Goal: Task Accomplishment & Management: Manage account settings

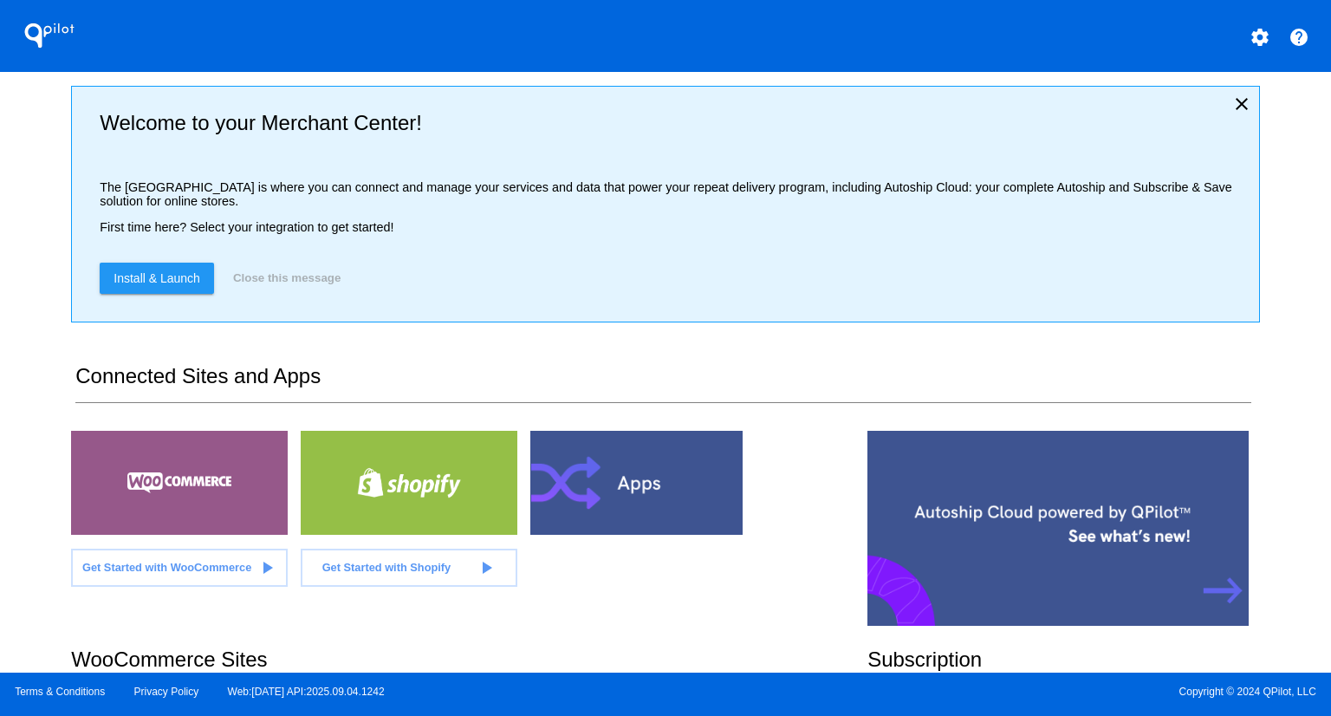
scroll to position [433, 0]
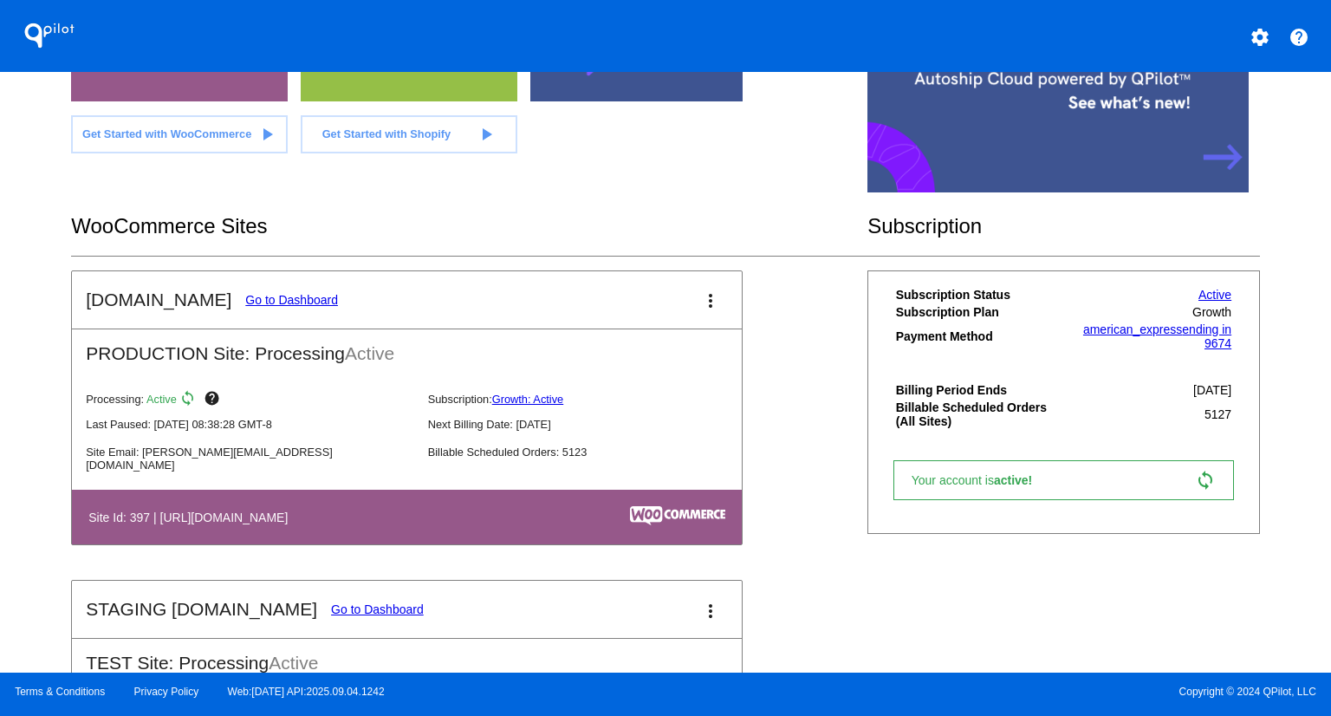
click at [263, 293] on link "Go to Dashboard" at bounding box center [291, 300] width 93 height 14
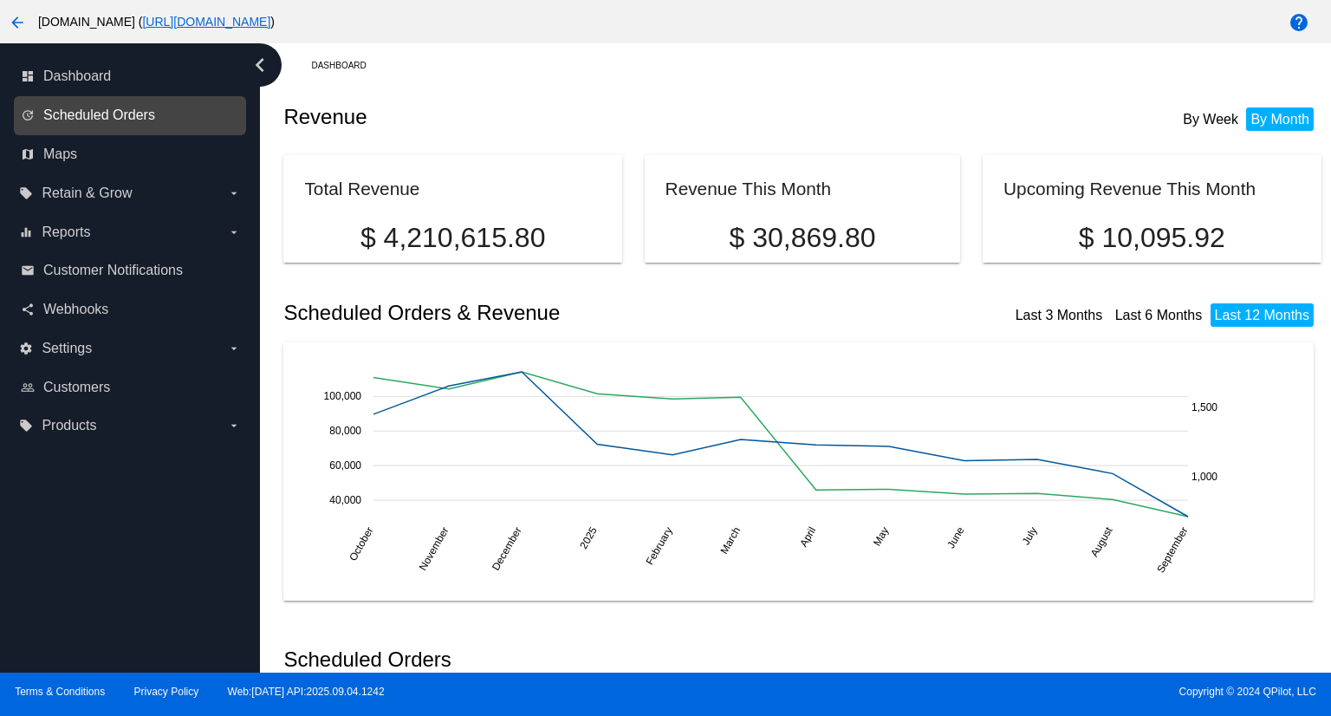
click at [73, 112] on span "Scheduled Orders" at bounding box center [99, 115] width 112 height 16
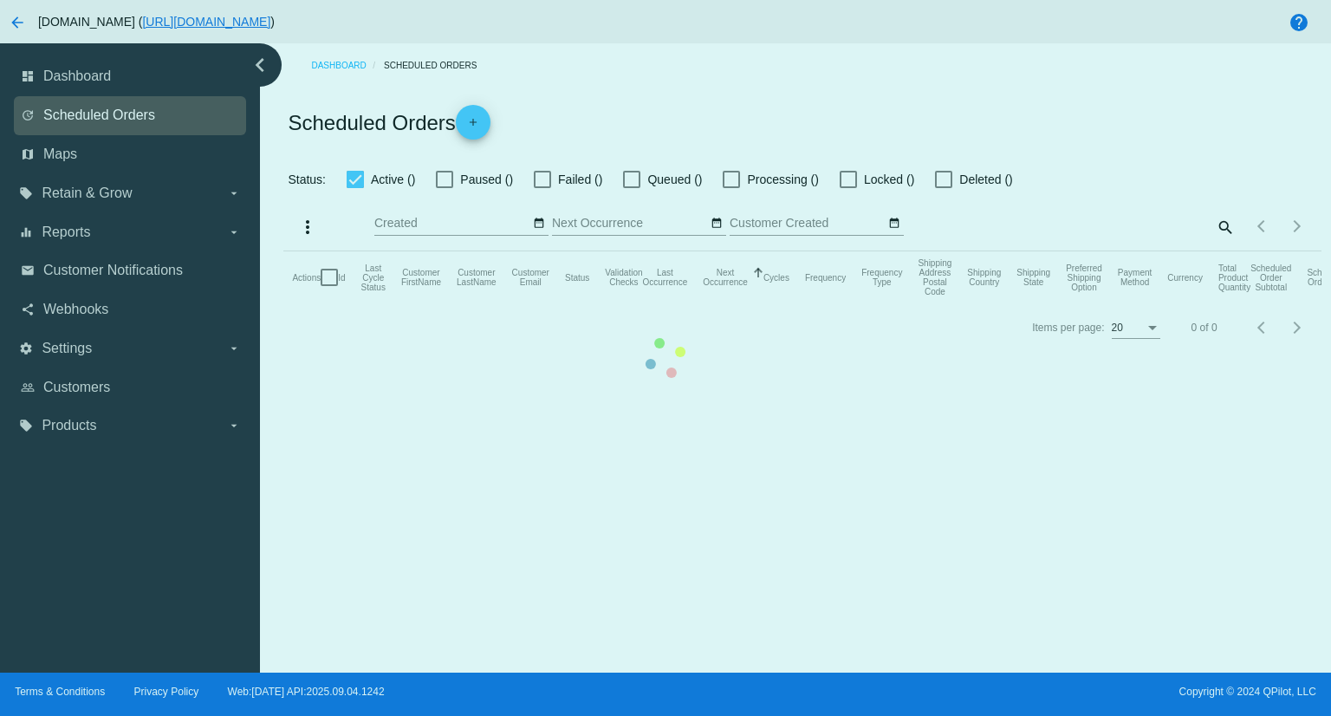
checkbox input "true"
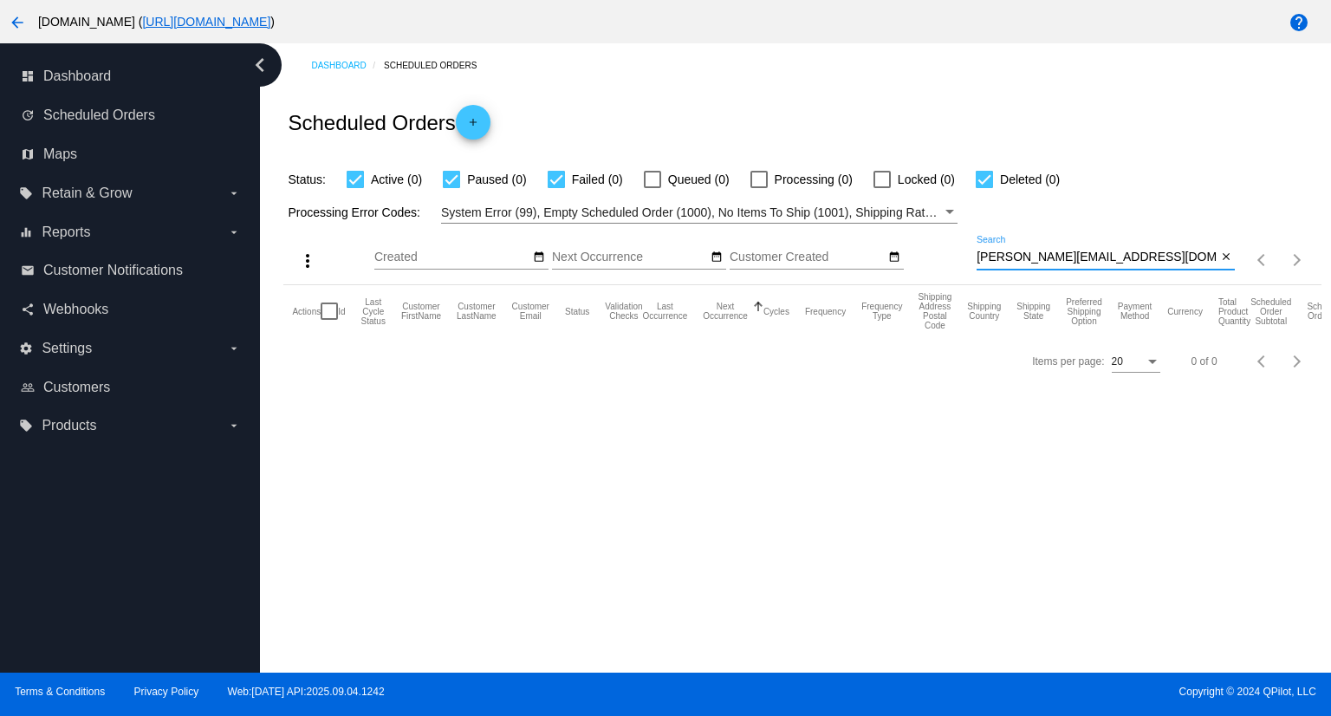
click at [1092, 261] on input "[PERSON_NAME][EMAIL_ADDRESS][DOMAIN_NAME]" at bounding box center [1096, 257] width 240 height 14
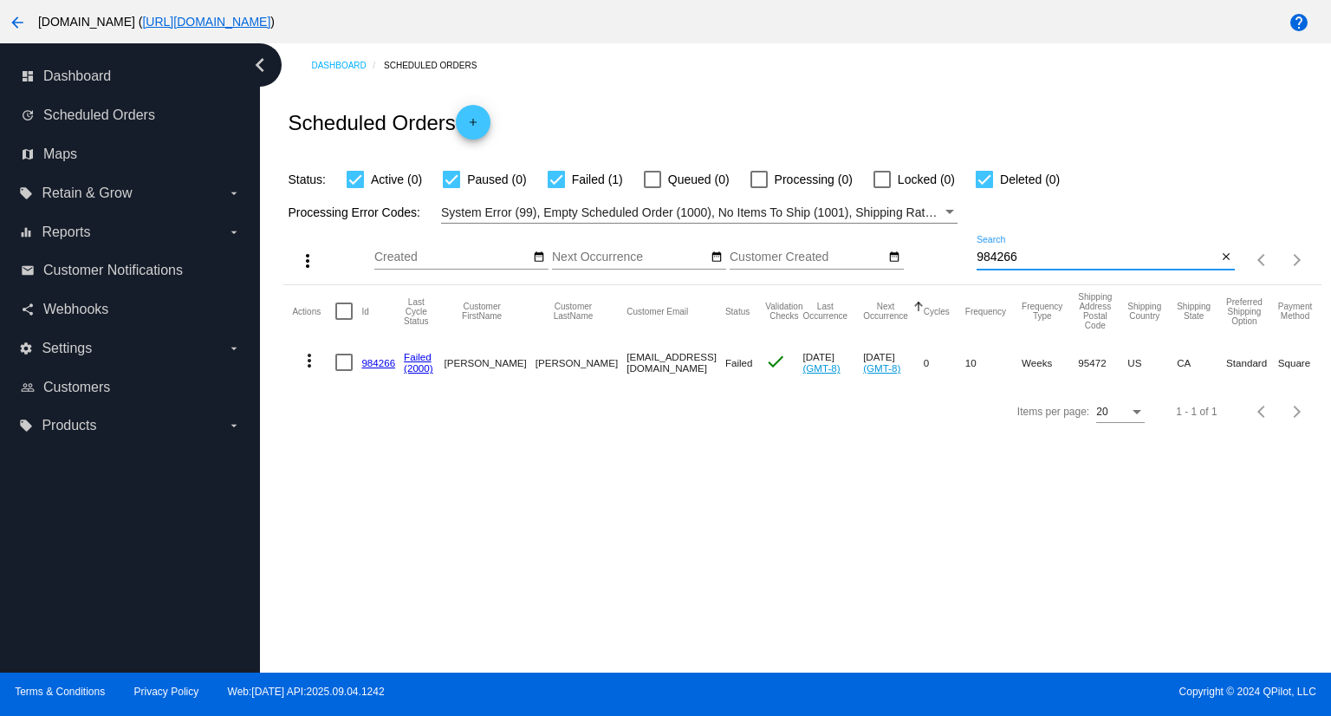
type input "984266"
click at [308, 358] on mat-icon "more_vert" at bounding box center [309, 360] width 21 height 21
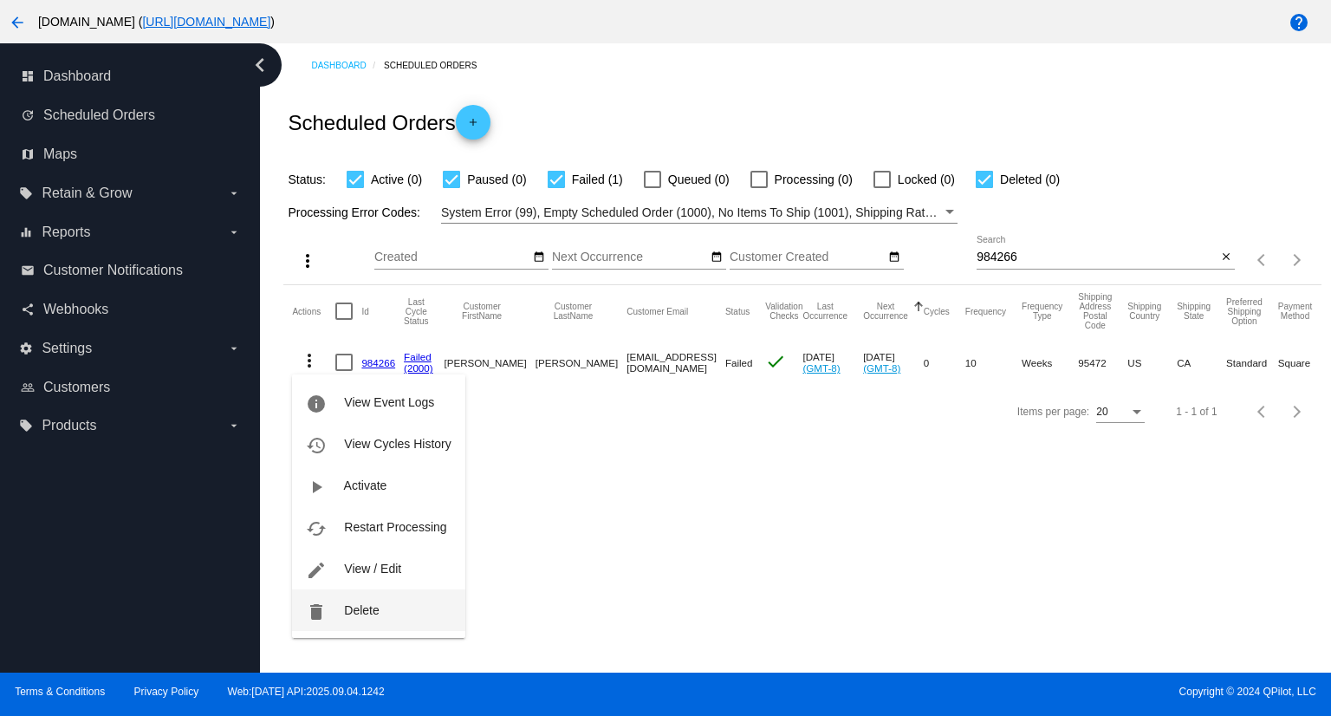
click at [364, 619] on button "delete Delete" at bounding box center [378, 610] width 172 height 42
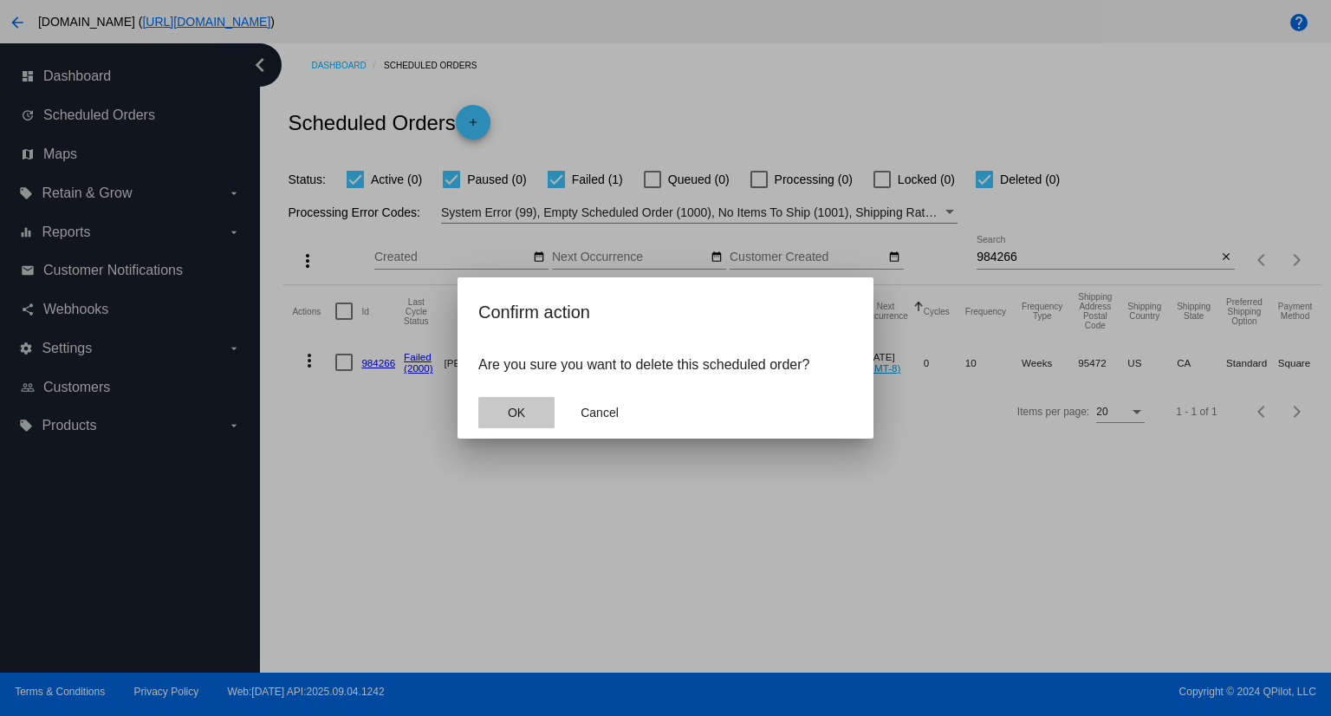
click at [524, 424] on button "OK" at bounding box center [516, 412] width 76 height 31
